Goal: Register for event/course

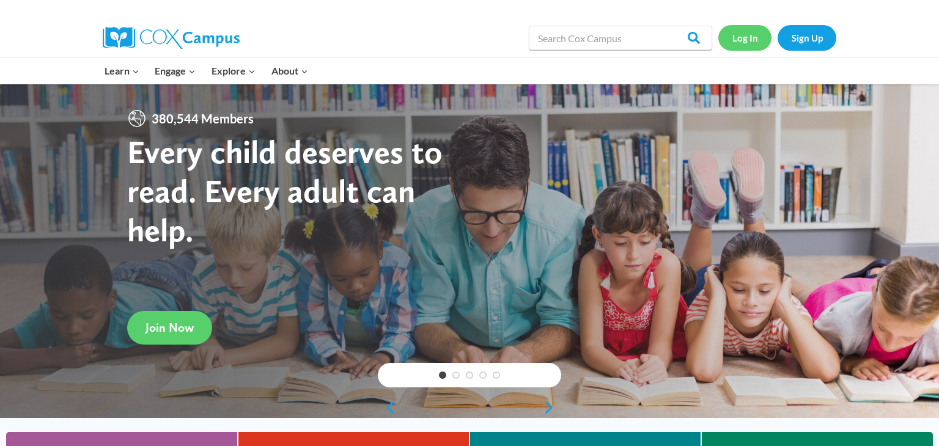
click at [756, 41] on link "Log In" at bounding box center [745, 37] width 53 height 25
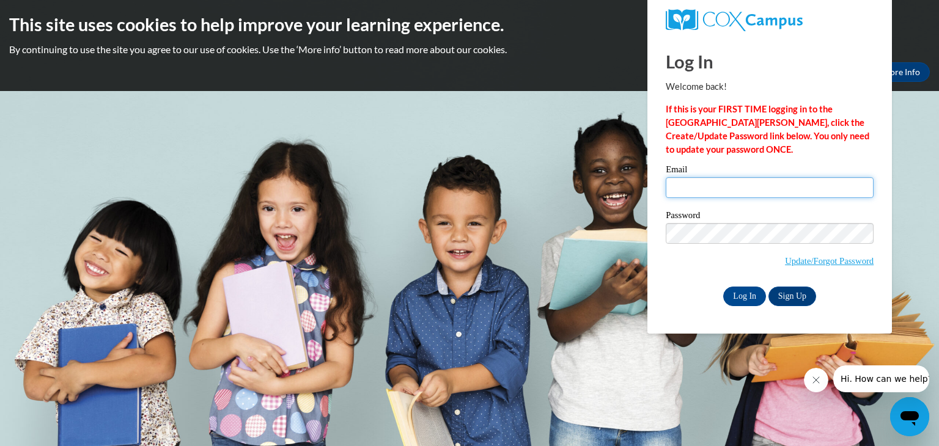
click at [708, 194] on input "Email" at bounding box center [770, 187] width 208 height 21
type input "[EMAIL_ADDRESS][DOMAIN_NAME]"
click at [839, 262] on link "Update/Forgot Password" at bounding box center [829, 261] width 89 height 10
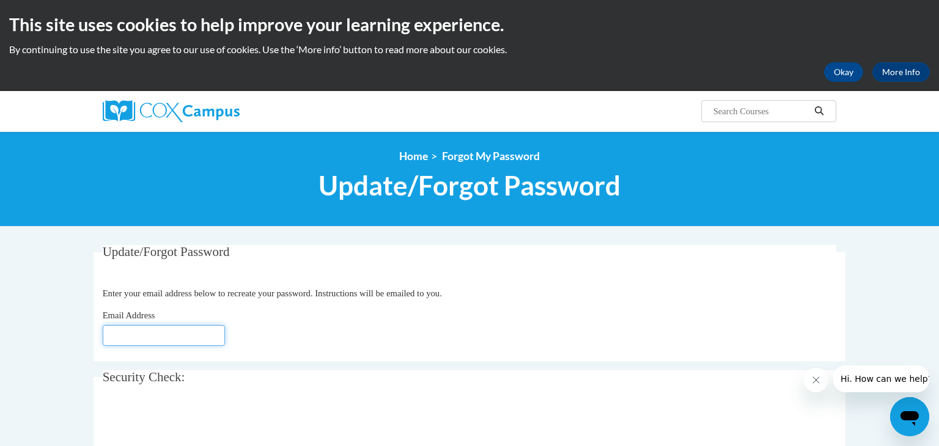
click at [122, 334] on input "Email Address" at bounding box center [164, 335] width 122 height 21
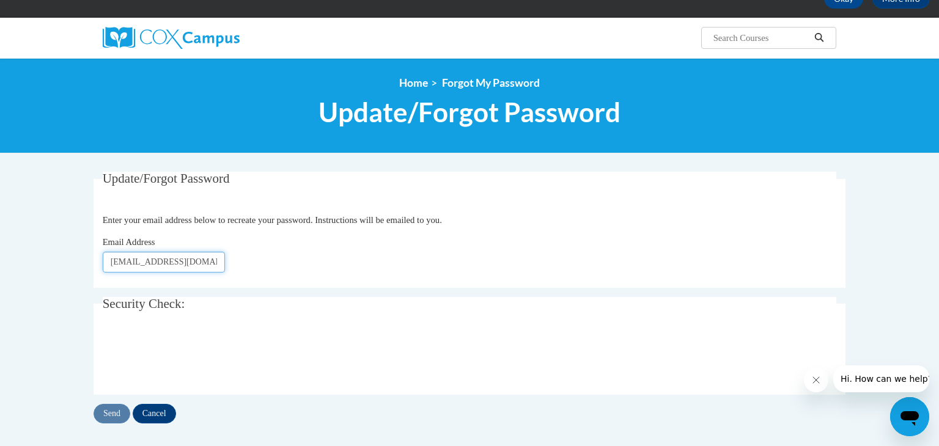
scroll to position [84, 0]
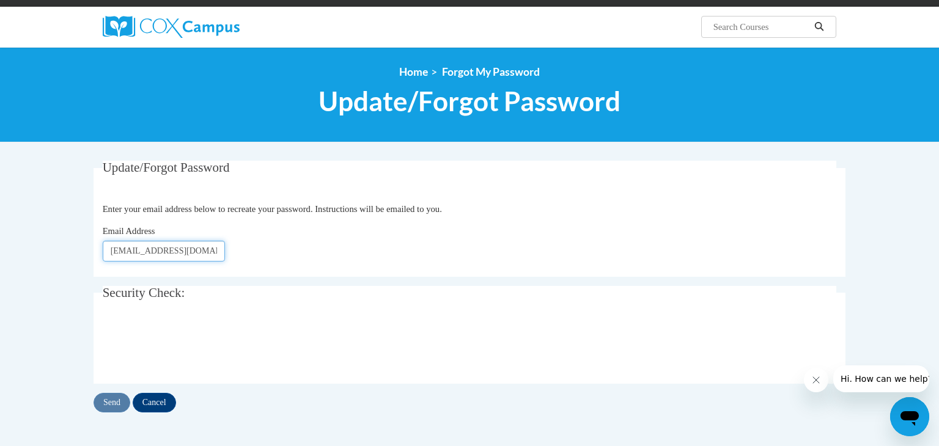
type input "sequettacarter@yahoo.com"
click at [109, 403] on input "Send" at bounding box center [112, 403] width 37 height 20
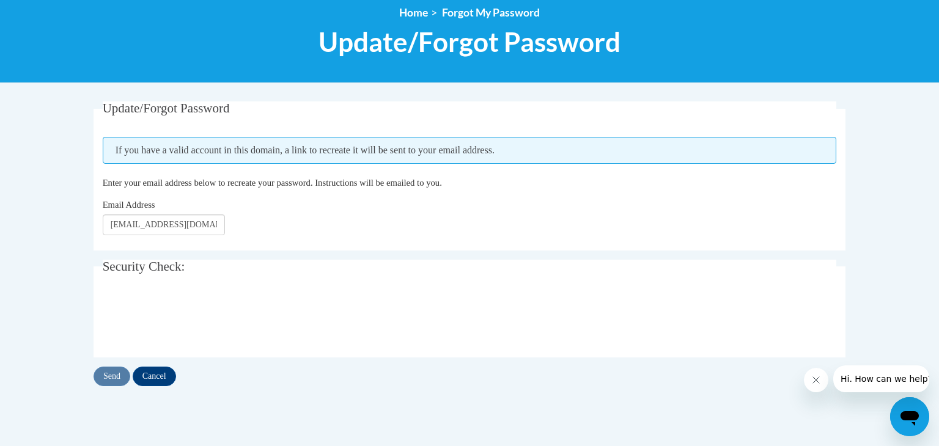
scroll to position [147, 0]
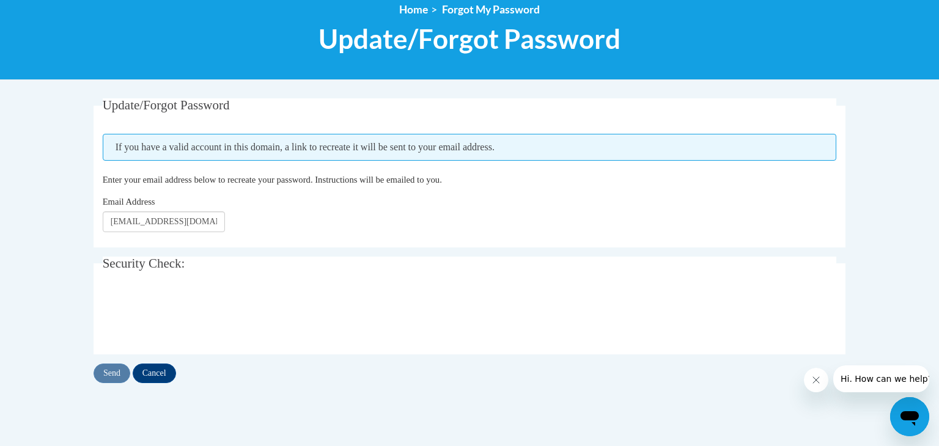
click at [4, 34] on div "<en>My Learning</en><fr>New fr_My Learning</fr><it>New it_My Learning</it><de>N…" at bounding box center [469, 32] width 939 height 95
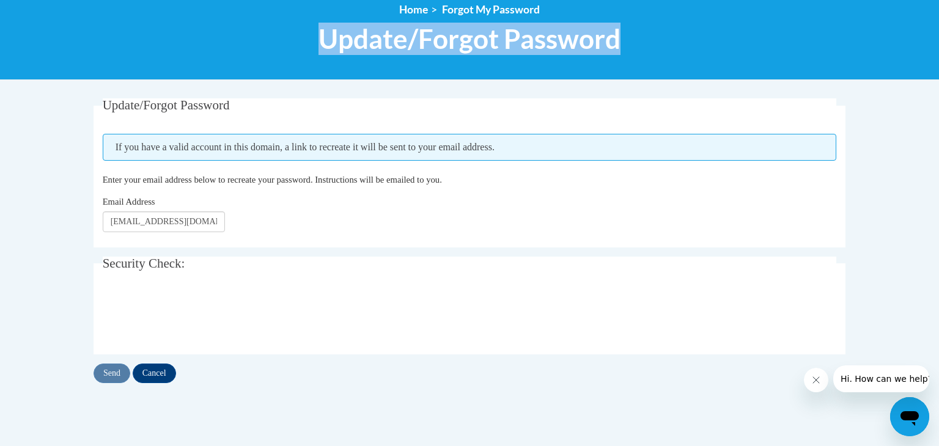
click at [11, 37] on div "<en>My Learning</en><fr>New fr_My Learning</fr><it>New it_My Learning</it><de>N…" at bounding box center [469, 32] width 939 height 95
click at [163, 372] on input "Cancel" at bounding box center [154, 374] width 43 height 20
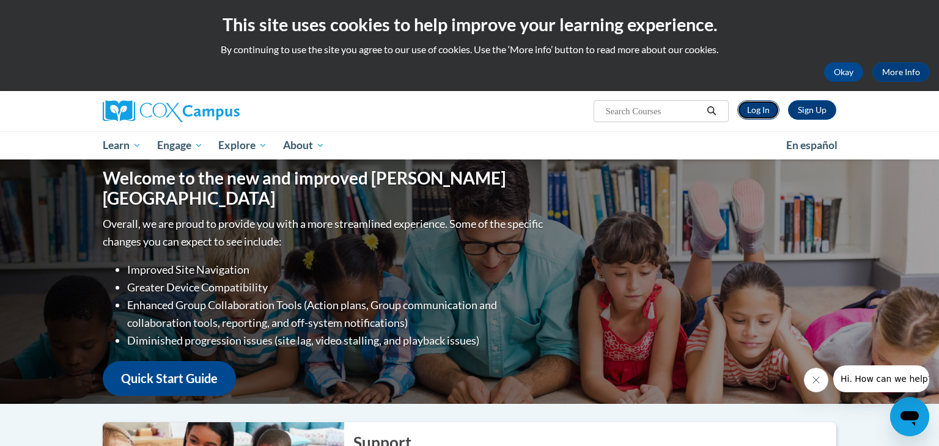
click at [759, 116] on link "Log In" at bounding box center [758, 110] width 42 height 20
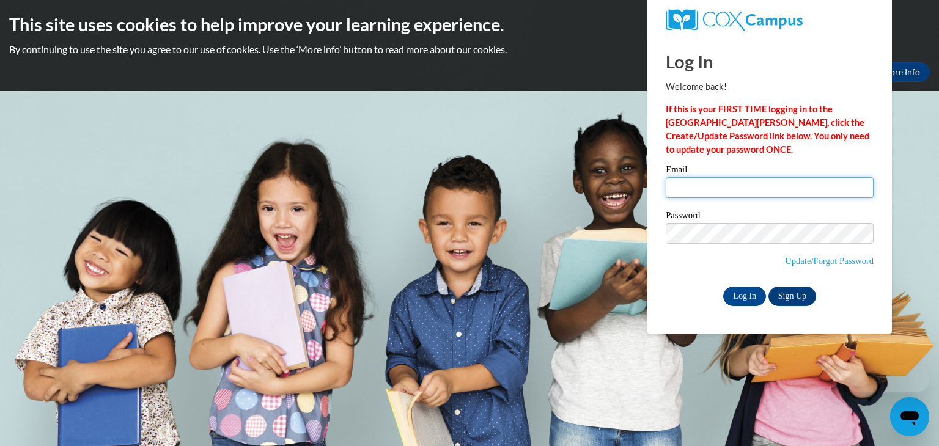
click at [693, 191] on input "Email" at bounding box center [770, 187] width 208 height 21
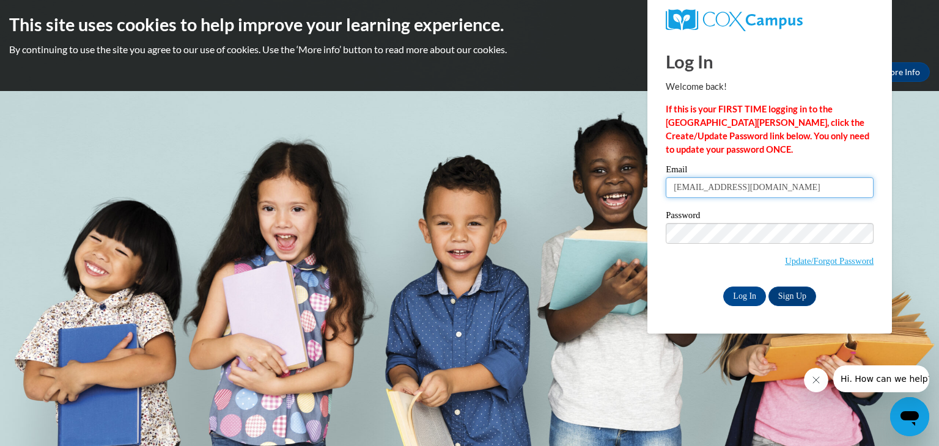
type input "[EMAIL_ADDRESS][DOMAIN_NAME]"
click at [743, 305] on input "Log In" at bounding box center [744, 297] width 43 height 20
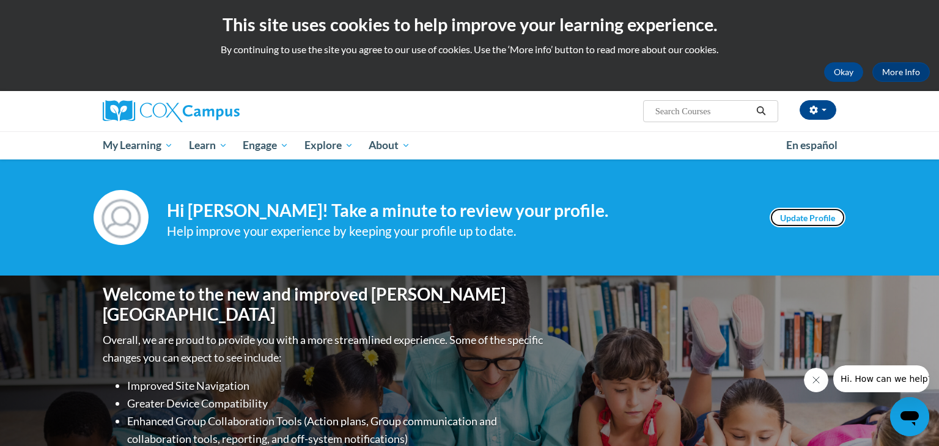
click at [786, 218] on link "Update Profile" at bounding box center [808, 218] width 76 height 20
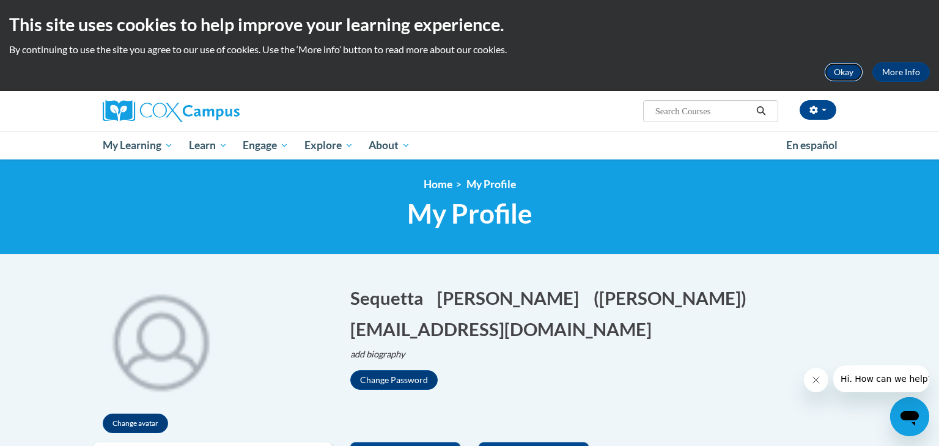
click at [846, 78] on button "Okay" at bounding box center [843, 72] width 39 height 20
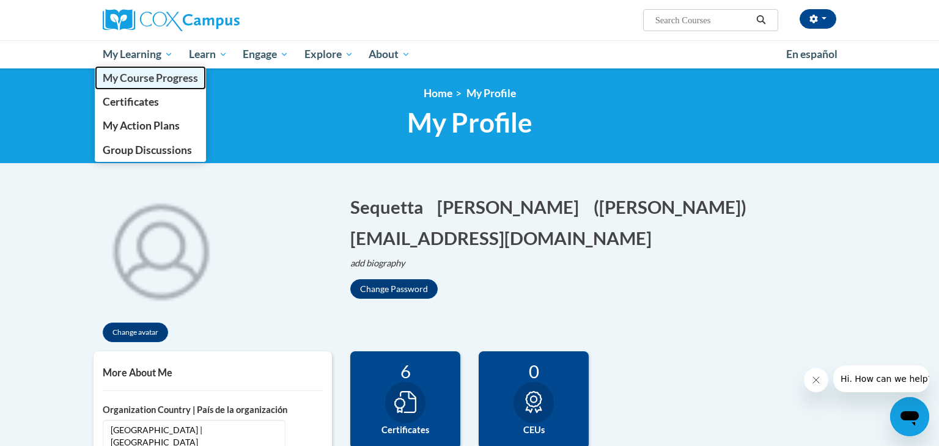
click at [122, 78] on span "My Course Progress" at bounding box center [150, 78] width 95 height 13
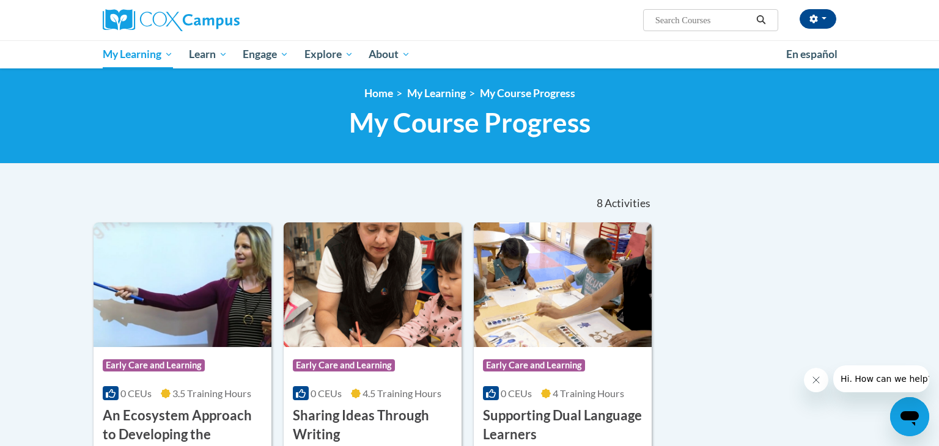
click at [668, 20] on input "Search..." at bounding box center [703, 20] width 98 height 15
type input "M"
click at [938, 54] on html "Sequetta Carter (America/New_York UTC-04:00) My Profile Inbox My Transcripts Lo…" at bounding box center [469, 223] width 939 height 446
click at [690, 16] on input "Search..." at bounding box center [703, 20] width 98 height 15
click at [821, 21] on button "button" at bounding box center [818, 19] width 37 height 20
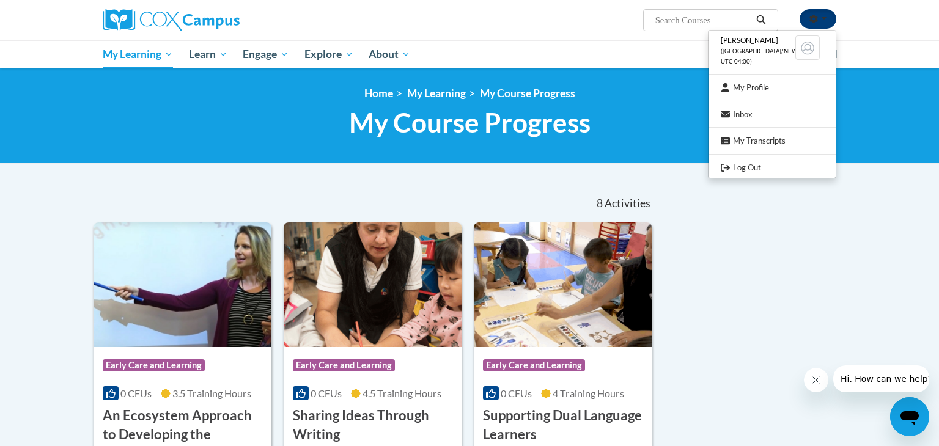
click at [821, 21] on button "button" at bounding box center [818, 19] width 37 height 20
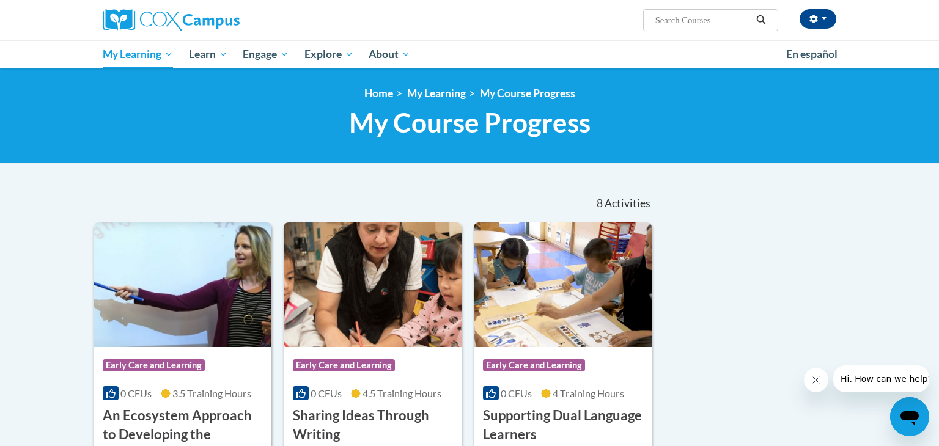
click at [708, 29] on span "Search Search..." at bounding box center [710, 20] width 135 height 22
click at [715, 18] on input "Search..." at bounding box center [703, 20] width 98 height 15
type input "Infant courses"
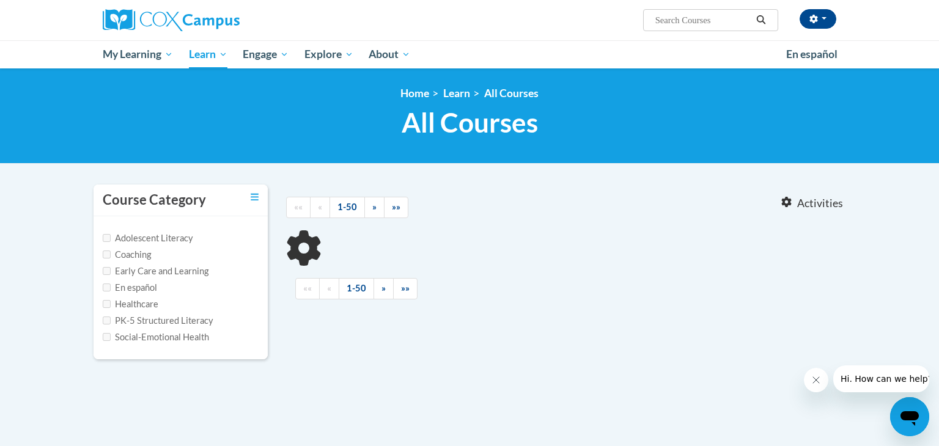
type input "Infant courses"
click at [110, 272] on input "Early Care and Learning" at bounding box center [107, 271] width 8 height 8
checkbox input "true"
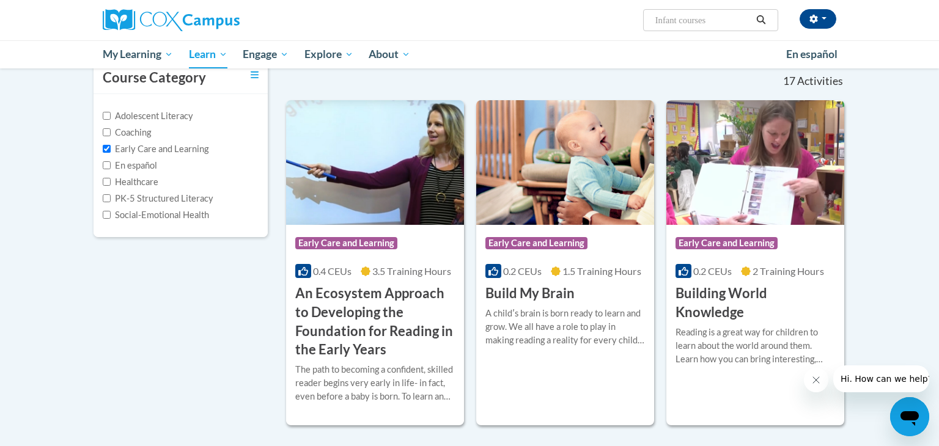
scroll to position [147, 0]
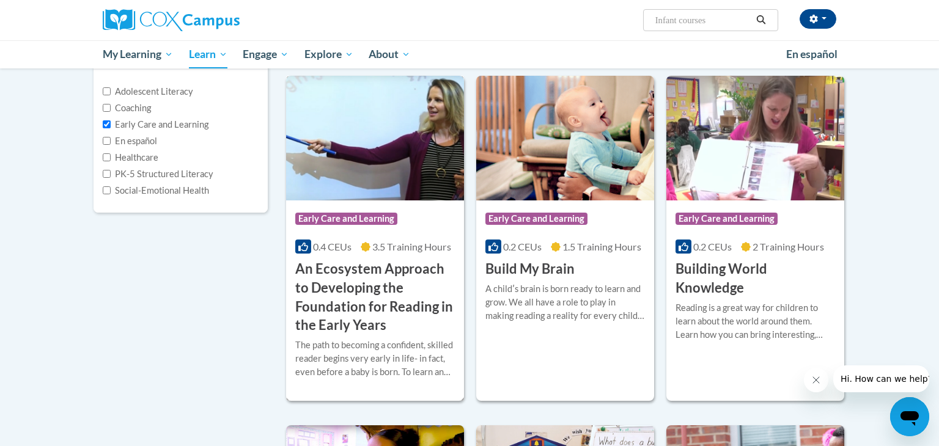
click at [331, 273] on h3 "An Ecosystem Approach to Developing the Foundation for Reading in the Early Yea…" at bounding box center [375, 297] width 160 height 75
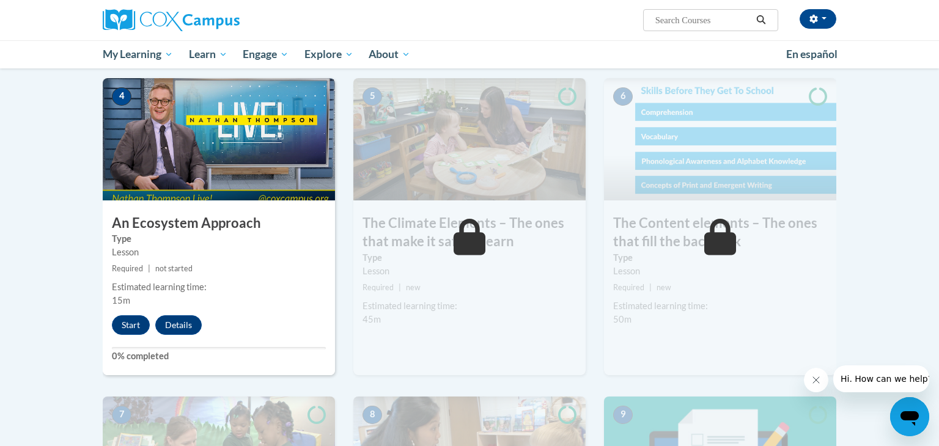
scroll to position [611, 0]
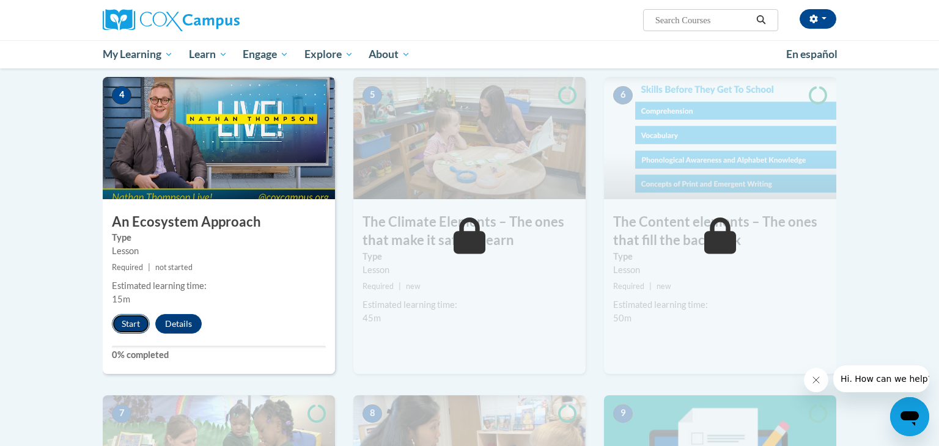
click at [130, 325] on button "Start" at bounding box center [131, 324] width 38 height 20
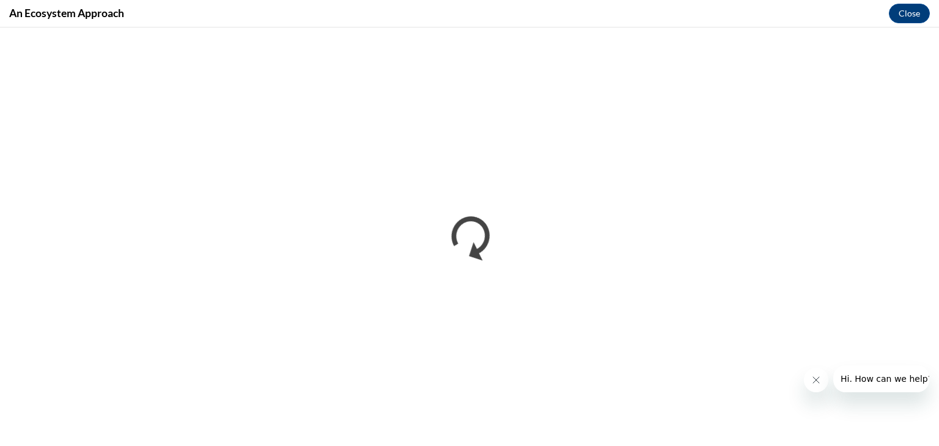
scroll to position [0, 0]
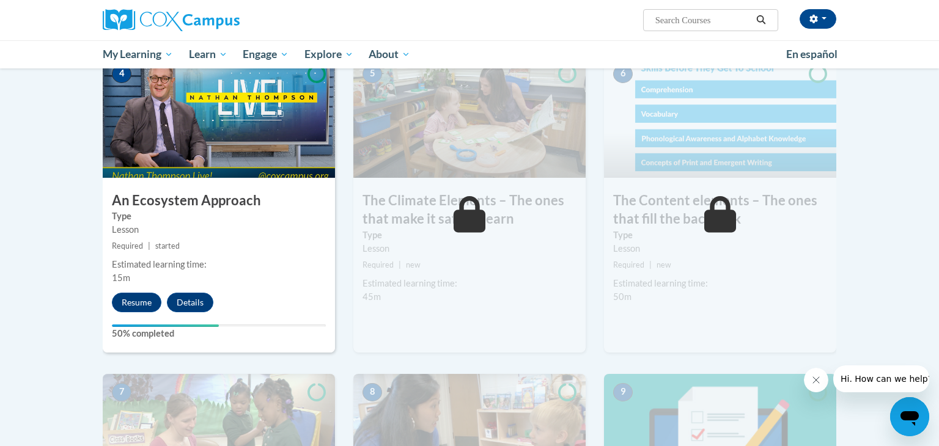
scroll to position [636, 0]
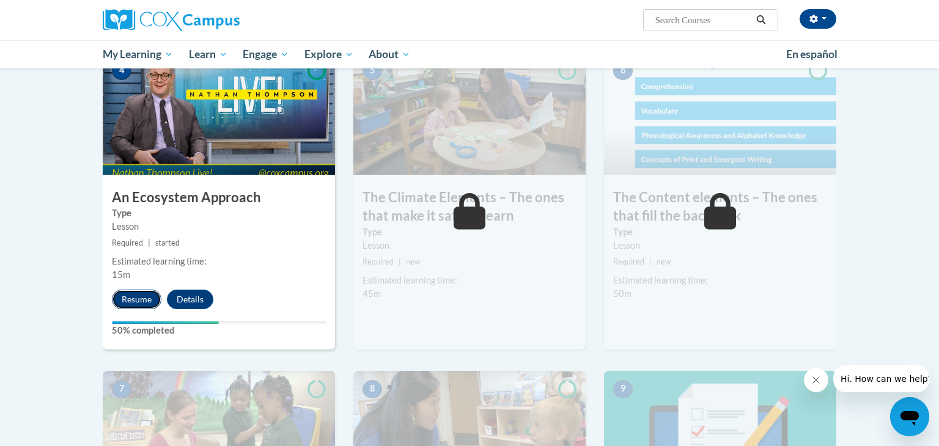
click at [124, 297] on button "Resume" at bounding box center [137, 300] width 50 height 20
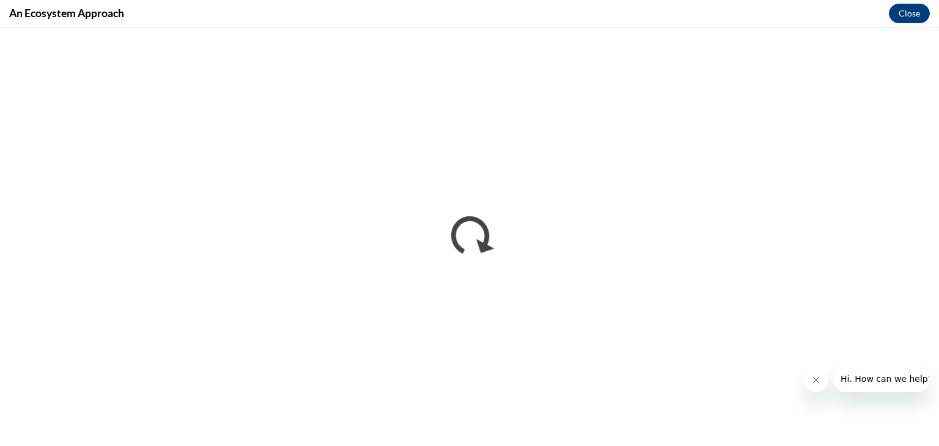
scroll to position [0, 0]
